Goal: Communication & Community: Answer question/provide support

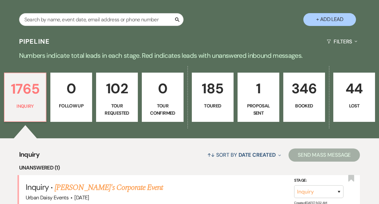
scroll to position [133, 0]
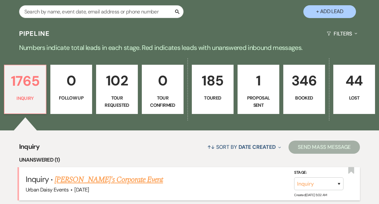
click at [127, 174] on link "[PERSON_NAME]'s Corporate Event" at bounding box center [109, 180] width 108 height 12
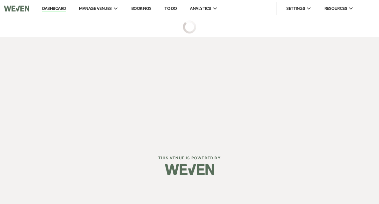
select select "5"
select select "9"
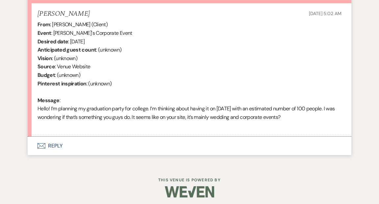
scroll to position [257, 0]
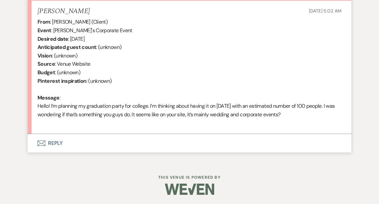
click at [58, 141] on button "Envelope Reply" at bounding box center [190, 143] width 324 height 18
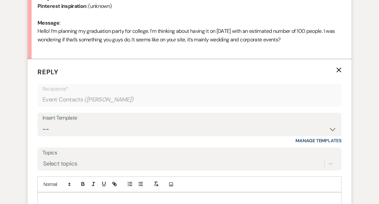
scroll to position [357, 0]
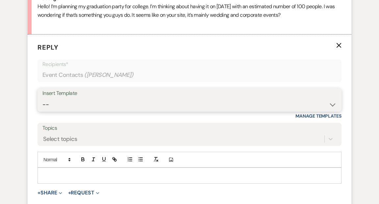
click at [333, 105] on select "-- Payment Past Due Rental Agreement and First Payment Urban Daisy Initial Resp…" at bounding box center [189, 104] width 294 height 13
select select "1888"
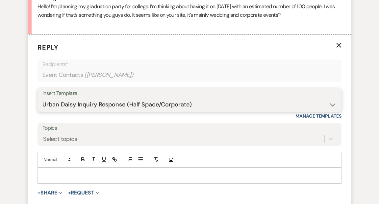
click at [42, 98] on select "-- Payment Past Due Rental Agreement and First Payment Urban Daisy Initial Resp…" at bounding box center [189, 104] width 294 height 13
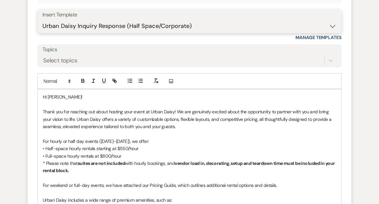
scroll to position [448, 0]
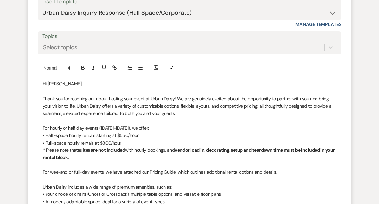
click at [144, 99] on p "Thank you for reaching out about hosting your event at Urban Daisy! We are genu…" at bounding box center [190, 106] width 294 height 22
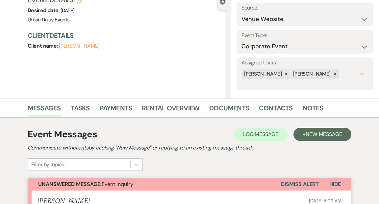
scroll to position [0, 0]
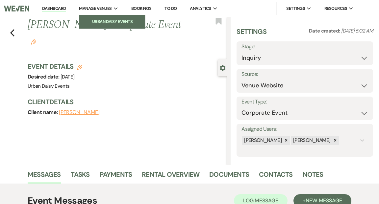
click at [103, 18] on link "Urban Daisy Events" at bounding box center [112, 21] width 66 height 13
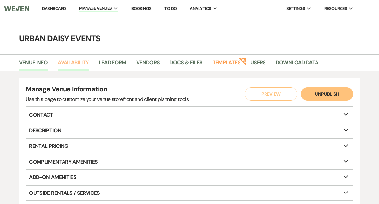
click at [79, 61] on link "Availability" at bounding box center [73, 65] width 31 height 13
select select "2"
select select "2026"
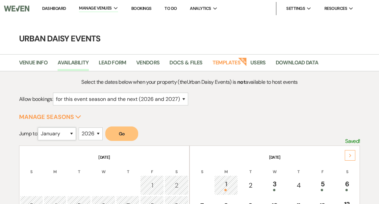
click at [73, 134] on select "January February March April May June July August September October November De…" at bounding box center [57, 134] width 38 height 13
select select "8"
click at [40, 128] on select "January February March April May June July August September October November De…" at bounding box center [57, 134] width 38 height 13
click at [99, 133] on select "2025 2026 2027 2028 2029" at bounding box center [91, 134] width 24 height 13
click at [80, 128] on select "2025 2026 2027 2028 2029" at bounding box center [91, 134] width 24 height 13
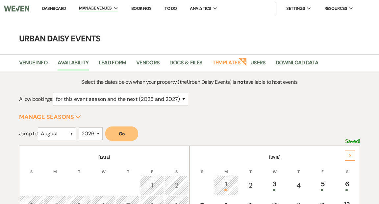
click at [127, 133] on button "Go" at bounding box center [121, 134] width 33 height 14
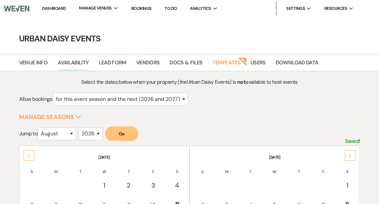
click at [61, 7] on link "Dashboard" at bounding box center [54, 9] width 24 height 6
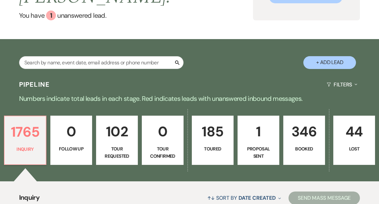
scroll to position [141, 0]
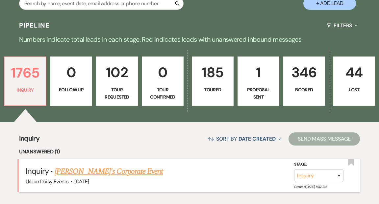
click at [76, 166] on link "[PERSON_NAME]'s Corporate Event" at bounding box center [109, 172] width 108 height 12
select select "5"
select select "9"
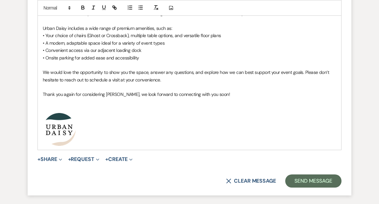
scroll to position [592, 0]
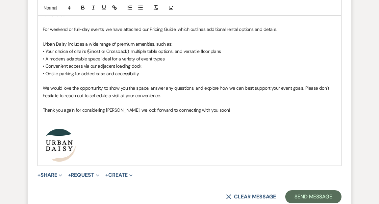
click at [129, 111] on p "Thank you again for considering [PERSON_NAME], we look forward to connecting wi…" at bounding box center [190, 110] width 294 height 7
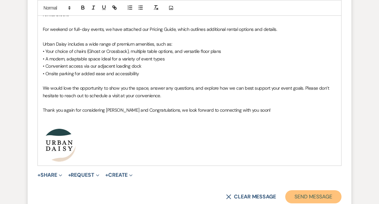
click at [305, 194] on button "Send Message" at bounding box center [313, 197] width 56 height 13
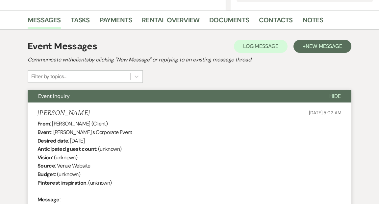
scroll to position [0, 0]
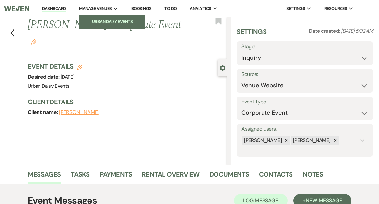
click at [105, 20] on li "Urban Daisy Events" at bounding box center [112, 21] width 59 height 7
